Goal: Information Seeking & Learning: Find specific page/section

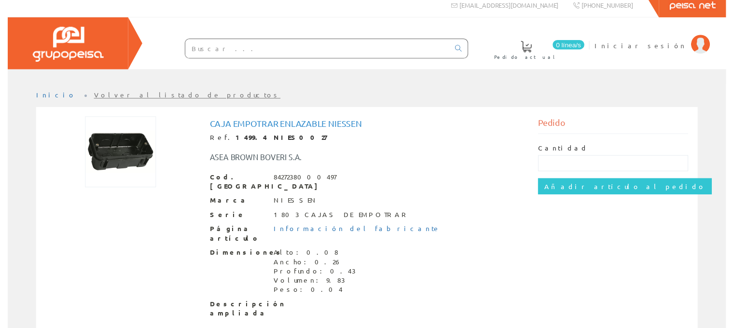
scroll to position [8, 0]
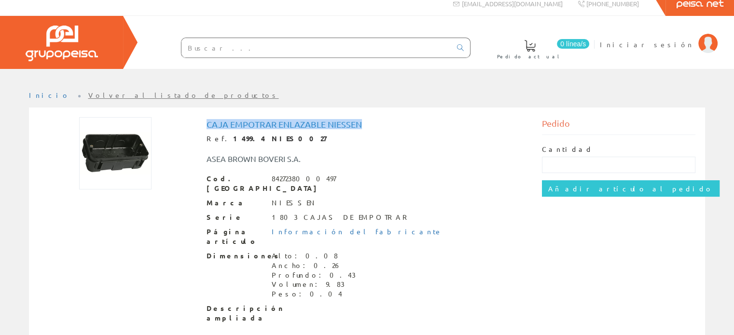
drag, startPoint x: 206, startPoint y: 123, endPoint x: 363, endPoint y: 124, distance: 156.3
click at [363, 124] on h1 "Caja Empotrar Enlazable Niessen" at bounding box center [366, 125] width 321 height 10
copy h1 "Caja Empotrar Enlazable Niessen"
click at [295, 44] on input "text" at bounding box center [316, 47] width 270 height 19
paste input "Caja Empotrar Enlazable Niessen"
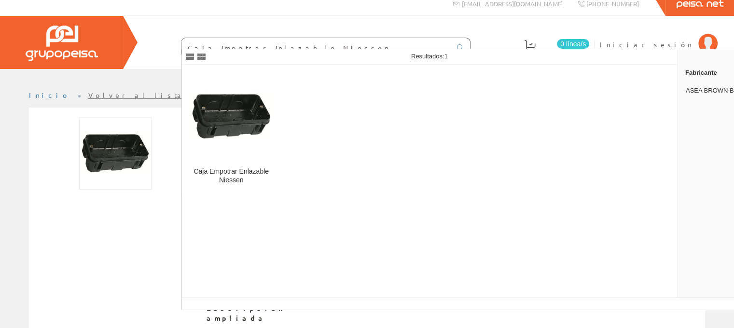
click at [223, 45] on input "Caja Empotrar Enlazable Niessen" at bounding box center [316, 47] width 270 height 19
drag, startPoint x: 233, startPoint y: 46, endPoint x: 153, endPoint y: 61, distance: 80.4
click at [153, 61] on div "Caja Empotrar Enlazable Niessen" at bounding box center [306, 48] width 328 height 33
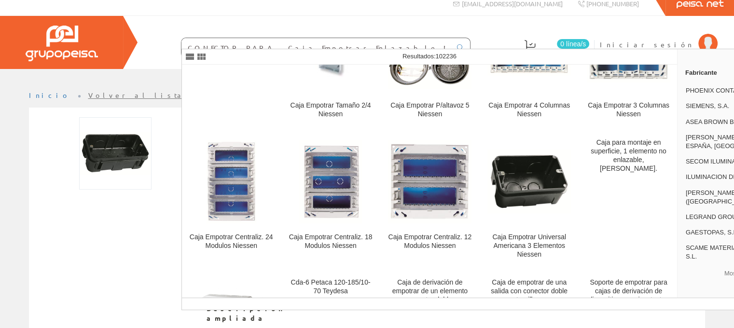
scroll to position [96, 0]
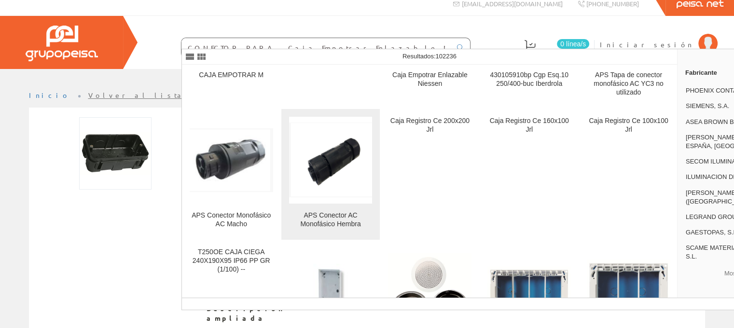
type input "CONECTOR PARA .Caja Empotrar Enlazable Niessen"
click at [326, 164] on img at bounding box center [330, 160] width 83 height 75
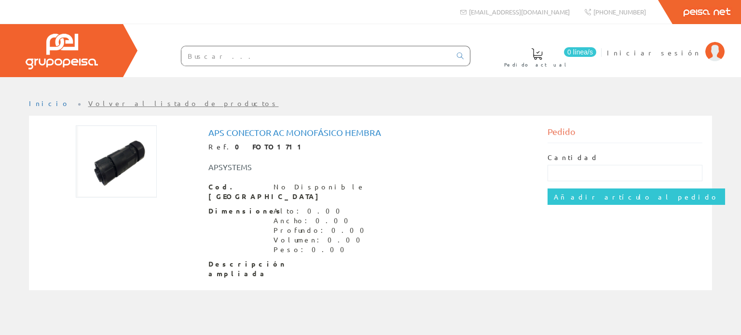
click at [130, 161] on img at bounding box center [116, 161] width 81 height 72
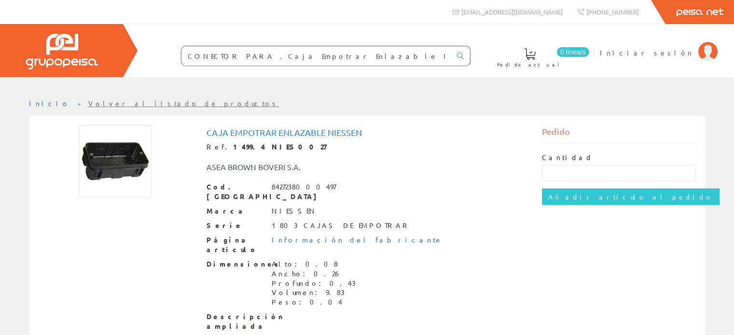
scroll to position [8, 0]
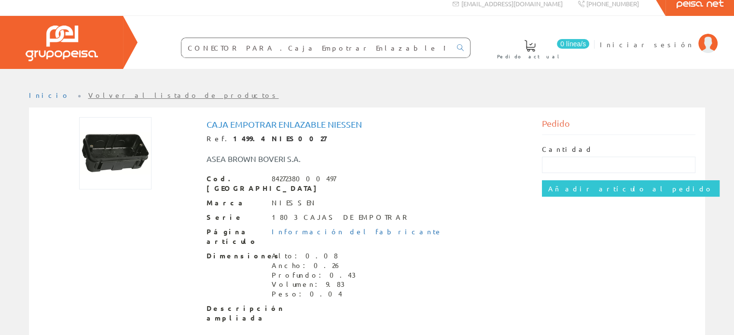
click at [238, 50] on input "CONECTOR PARA .Caja Empotrar Enlazable Niessen" at bounding box center [316, 47] width 270 height 19
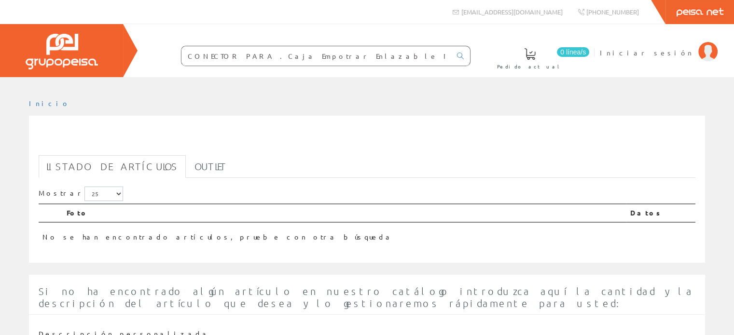
click at [239, 57] on input "CONECTOR PARA .Caja Empotrar Enlazable Niessen" at bounding box center [316, 55] width 270 height 19
click at [247, 55] on input "CONECTOR PARA .Caja Empotrar Enlazable Niessen" at bounding box center [316, 55] width 270 height 19
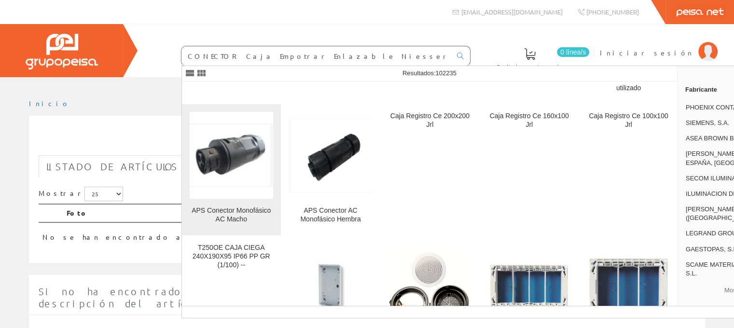
scroll to position [145, 0]
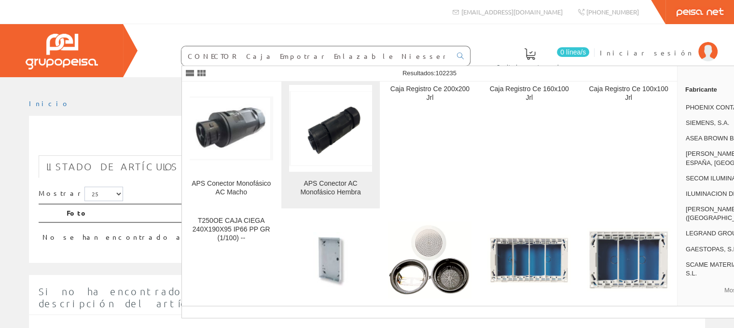
type input "CONECTOR Caja Empotrar Enlazable Niessen"
click at [309, 122] on img at bounding box center [330, 128] width 83 height 75
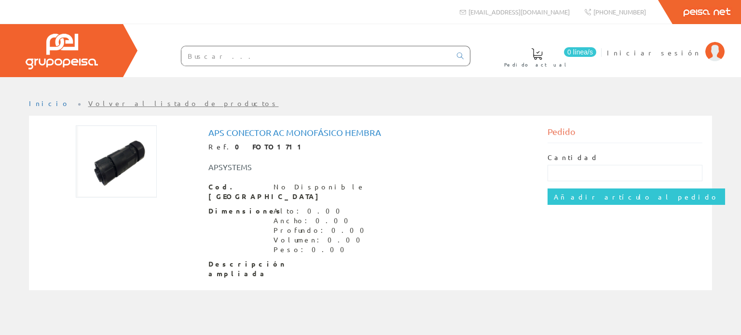
click at [97, 168] on img at bounding box center [116, 161] width 81 height 72
drag, startPoint x: 226, startPoint y: 130, endPoint x: 341, endPoint y: 134, distance: 115.3
click at [341, 134] on h1 "APS Conector AC Monofásico Hembra" at bounding box center [370, 133] width 325 height 10
copy h1 "Conector AC Monofásico"
click at [331, 61] on input "text" at bounding box center [316, 55] width 270 height 19
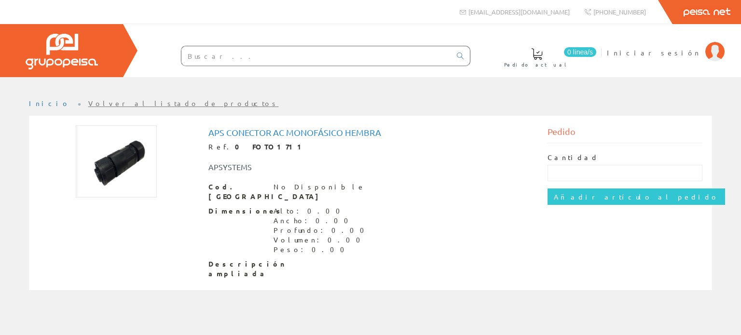
paste input "Conector AC Monofásico"
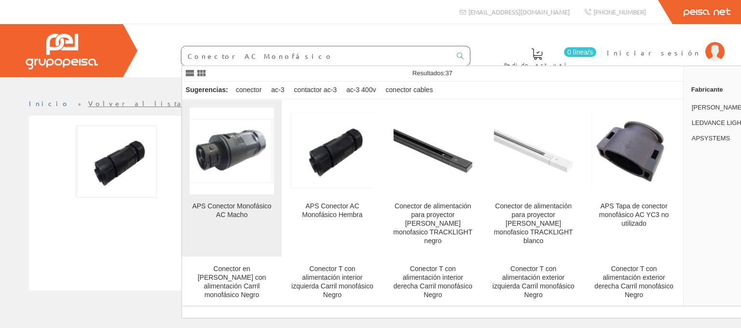
type input "Conector AC Monofásico"
click at [215, 165] on img at bounding box center [232, 151] width 84 height 65
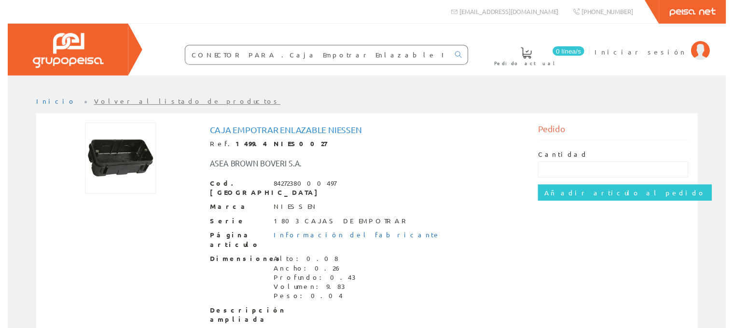
scroll to position [8, 0]
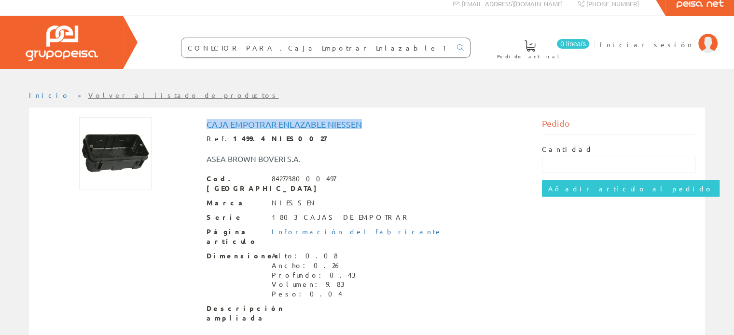
drag, startPoint x: 369, startPoint y: 126, endPoint x: 199, endPoint y: 124, distance: 170.3
click at [199, 124] on div "Caja Empotrar Enlazable Niessen Ref. 1499.4 NIES0027 ASEA BROWN BOVERI S.A. Cod…" at bounding box center [367, 222] width 336 height 211
copy h1 "Caja Empotrar Enlazable Niessen"
click at [263, 52] on input "CONECTOR PARA .Caja Empotrar Enlazable Niessen" at bounding box center [316, 47] width 270 height 19
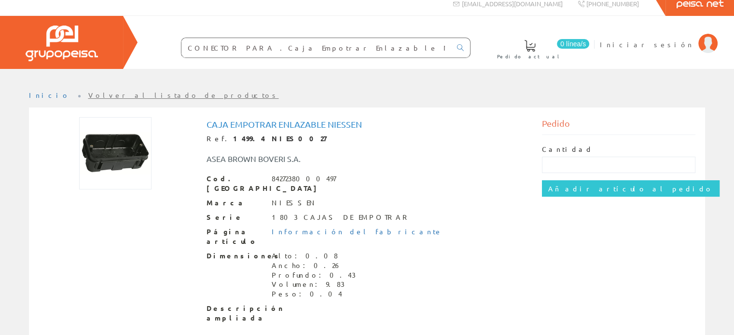
click at [263, 52] on input "CONECTOR PARA .Caja Empotrar Enlazable Niessen" at bounding box center [316, 47] width 270 height 19
paste input "text"
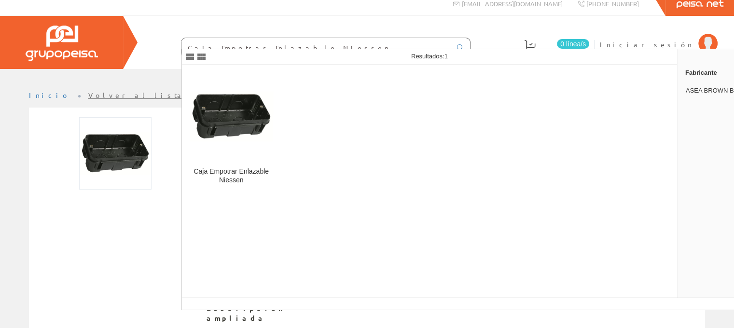
click at [224, 44] on input "Caja Empotrar Enlazable Niessen" at bounding box center [316, 47] width 270 height 19
click at [223, 45] on input "Caja Empotrar Enlazable Niessen" at bounding box center [316, 47] width 270 height 19
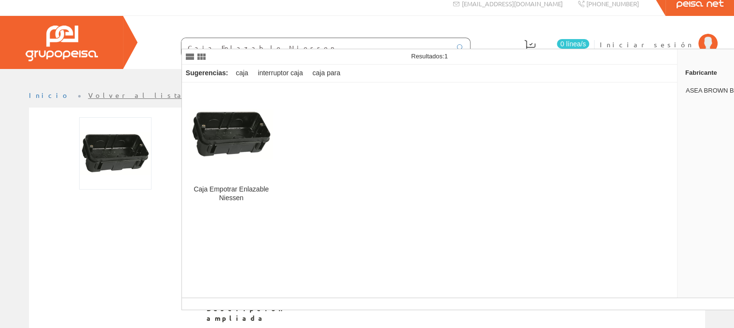
type input "Caja Enlazable Niessen"
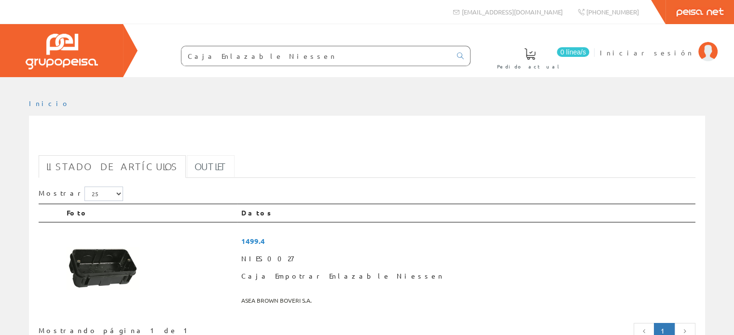
click at [187, 161] on link "Outlet" at bounding box center [211, 166] width 48 height 23
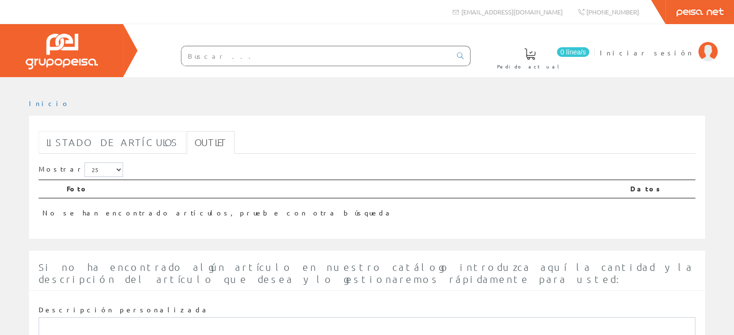
click at [116, 148] on link "Listado de artículos" at bounding box center [112, 142] width 147 height 23
